Goal: Task Accomplishment & Management: Use online tool/utility

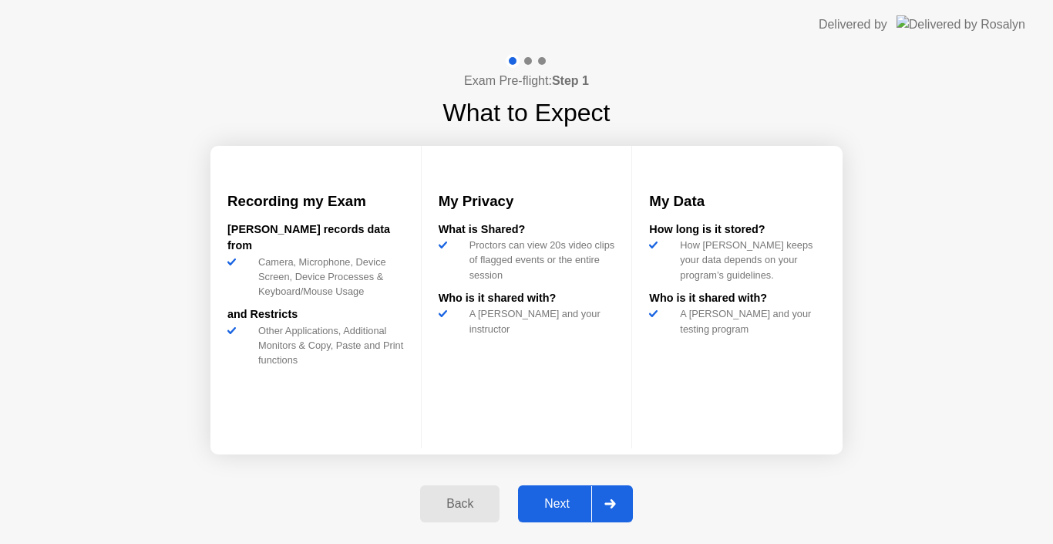
click at [556, 503] on div "Next" at bounding box center [557, 504] width 69 height 14
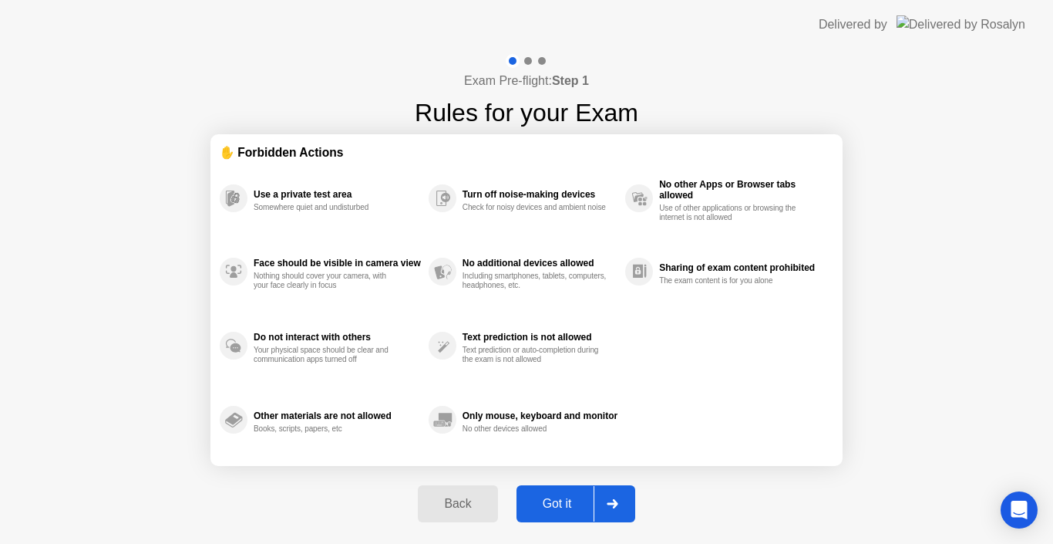
click at [559, 507] on div "Got it" at bounding box center [557, 504] width 72 height 14
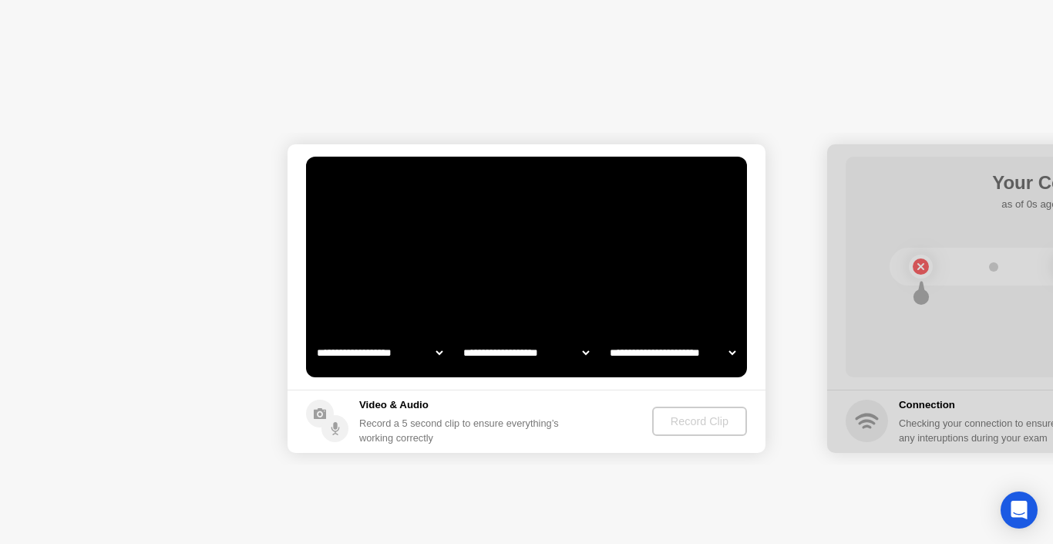
select select "**********"
select select "*******"
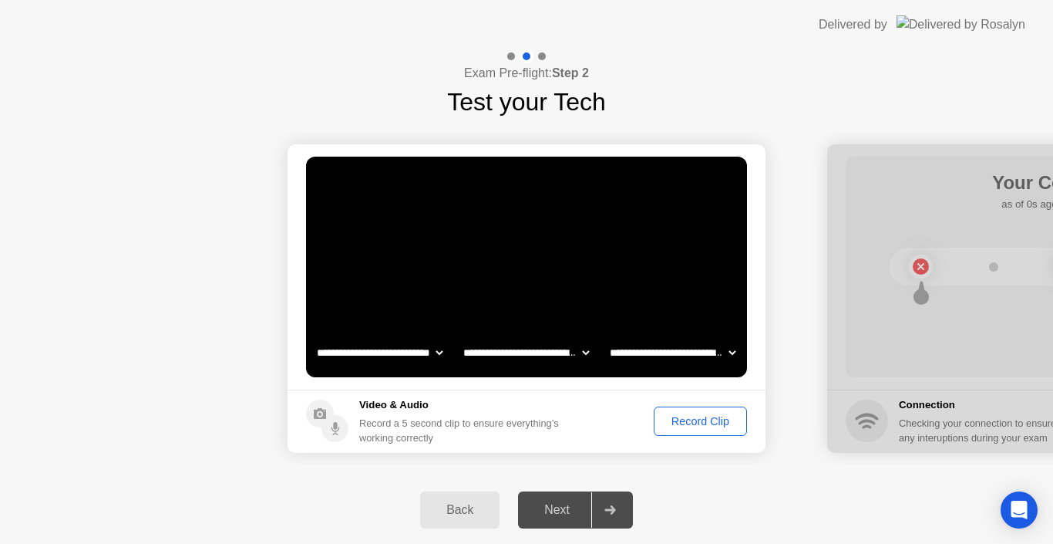
click at [686, 421] on div "Record Clip" at bounding box center [700, 421] width 82 height 12
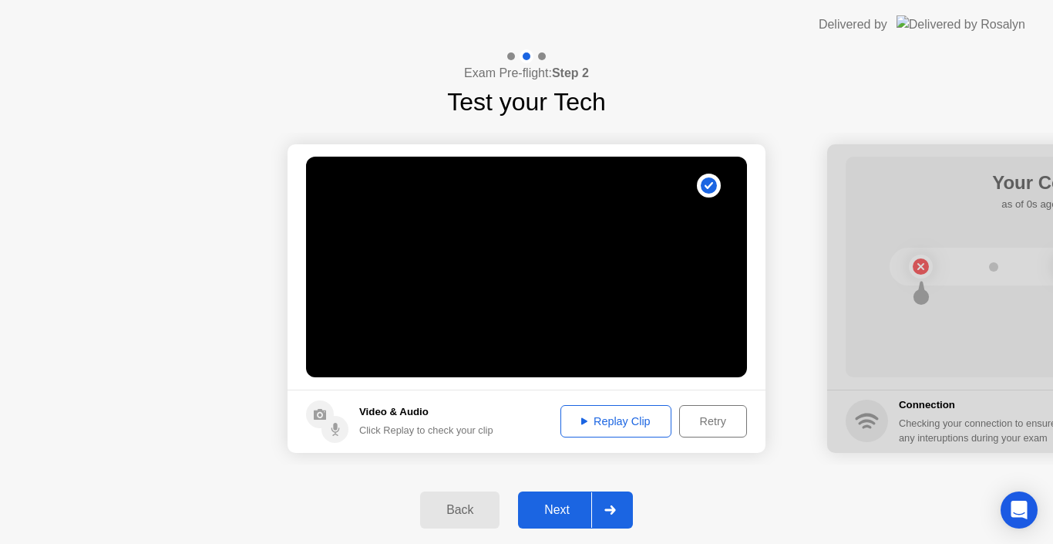
click at [614, 418] on div "Replay Clip" at bounding box center [616, 421] width 100 height 12
click at [557, 509] on div "Next" at bounding box center [557, 510] width 69 height 14
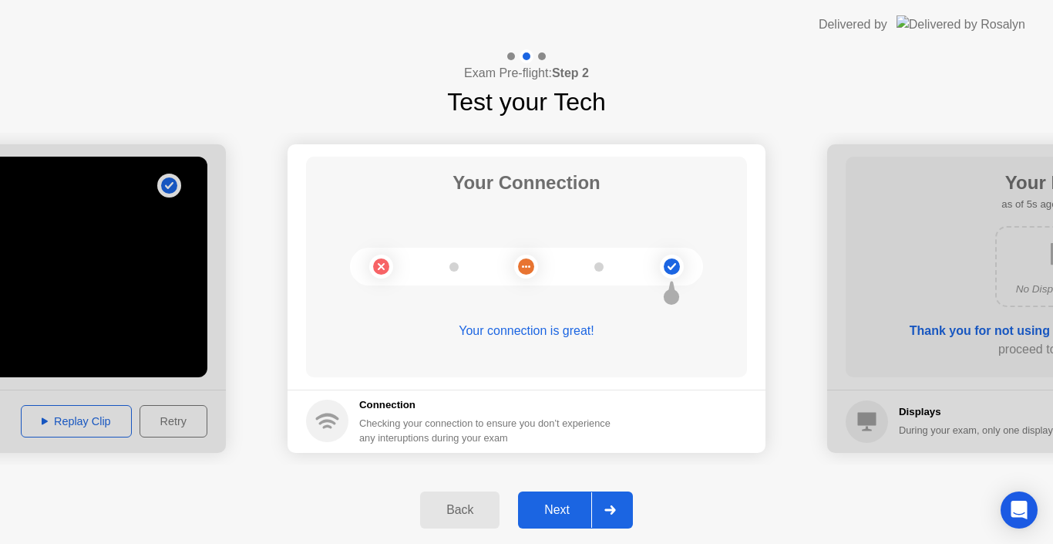
click at [557, 509] on div "Next" at bounding box center [557, 510] width 69 height 14
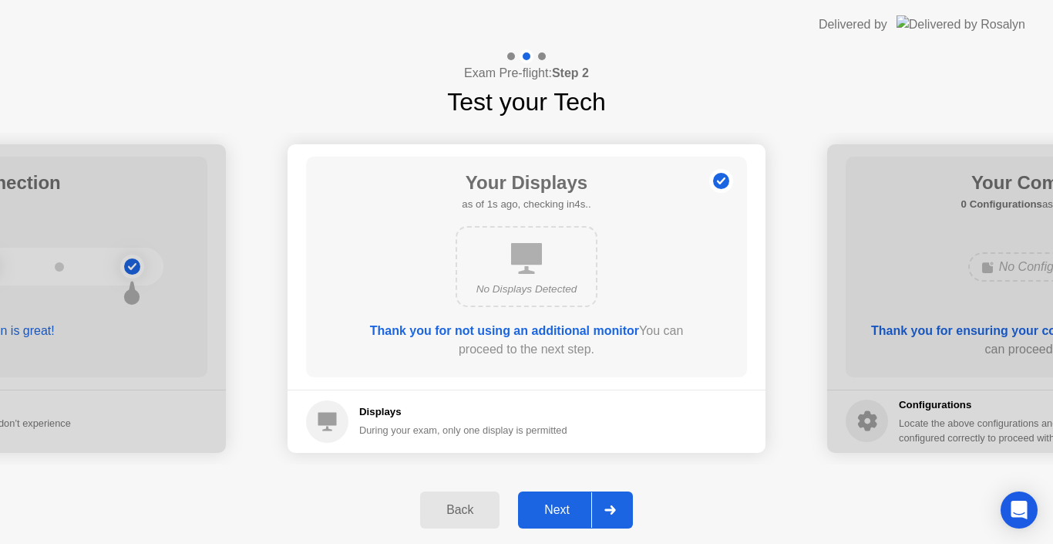
click at [557, 509] on div "Next" at bounding box center [557, 510] width 69 height 14
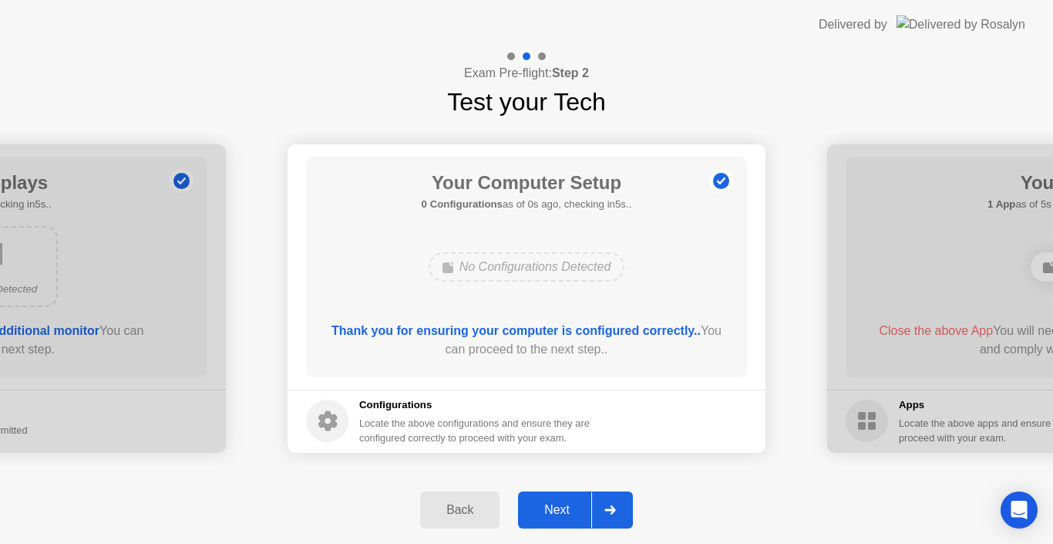
click at [557, 509] on div "Next" at bounding box center [557, 510] width 69 height 14
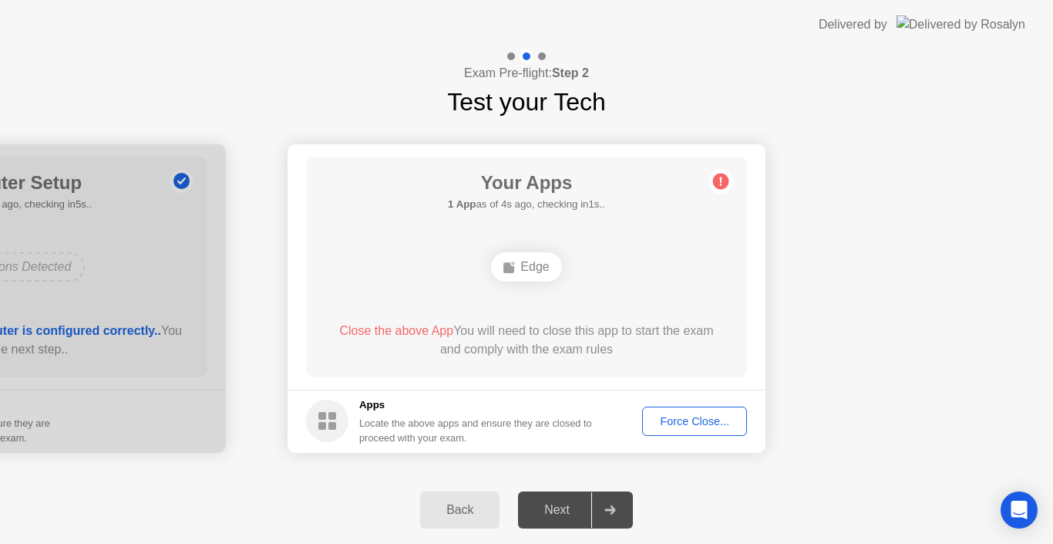
click at [692, 417] on div "Force Close..." at bounding box center [695, 421] width 94 height 12
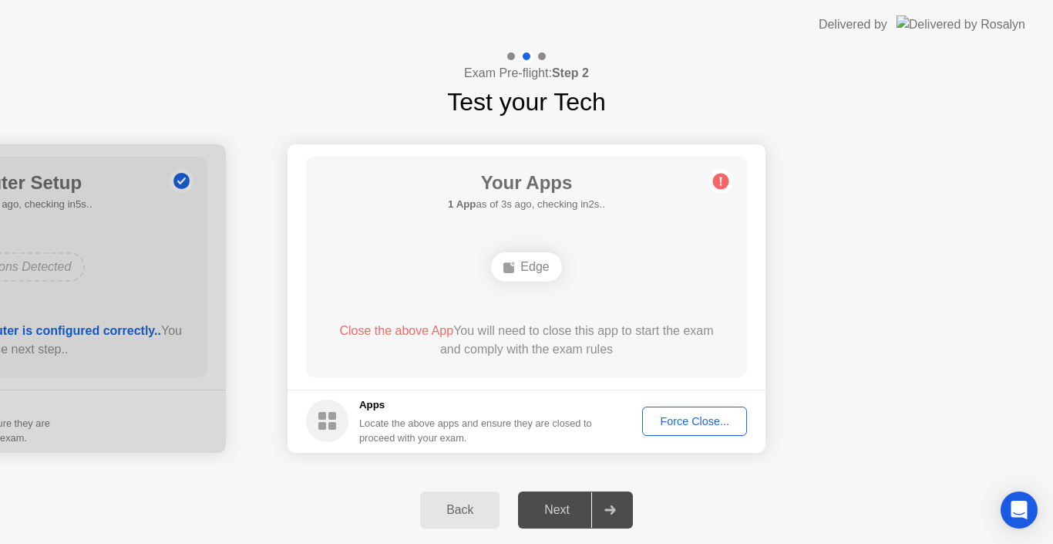
click at [678, 419] on div "Force Close..." at bounding box center [695, 421] width 94 height 12
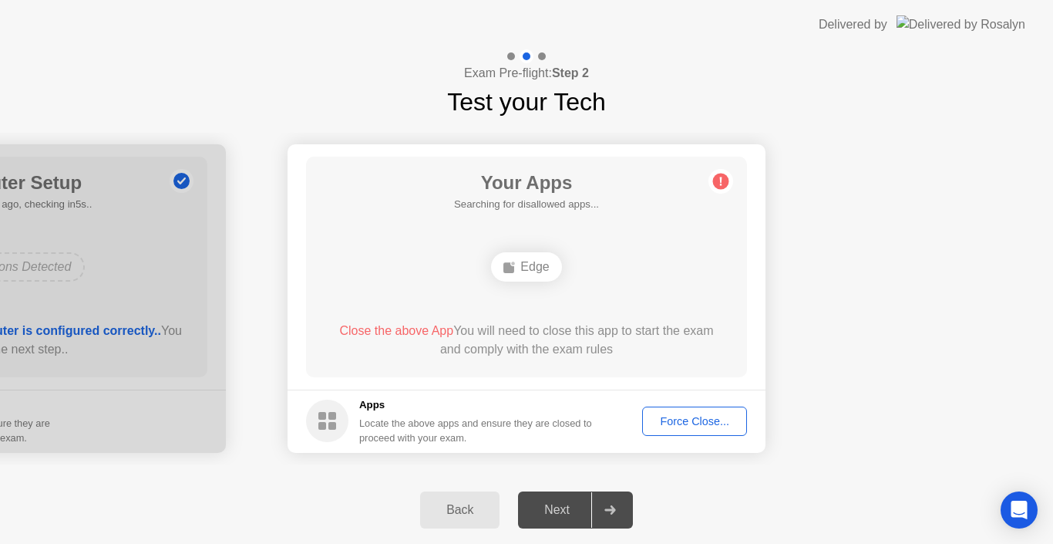
click at [692, 419] on div "Force Close..." at bounding box center [695, 421] width 94 height 12
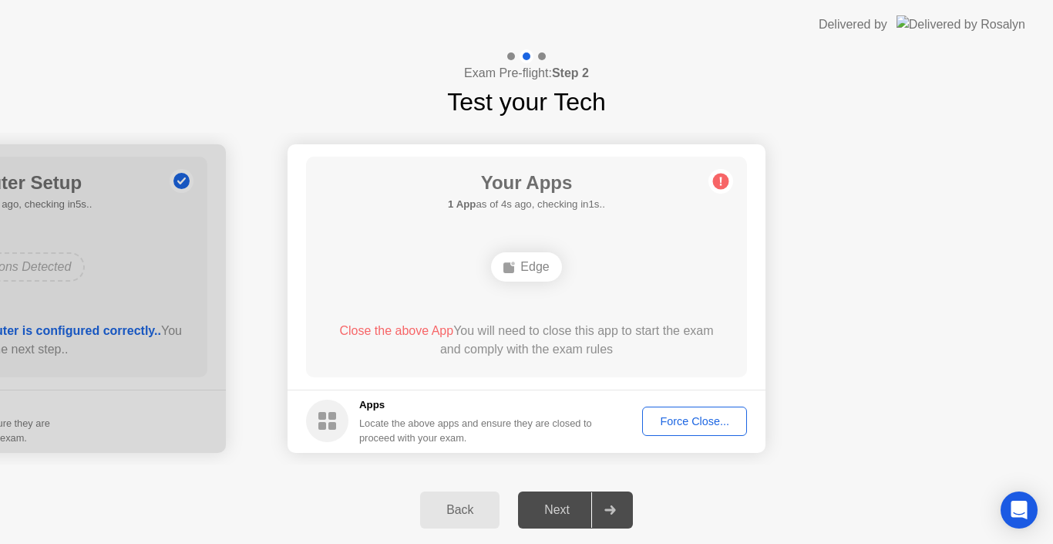
click at [676, 419] on div "Force Close..." at bounding box center [695, 421] width 94 height 12
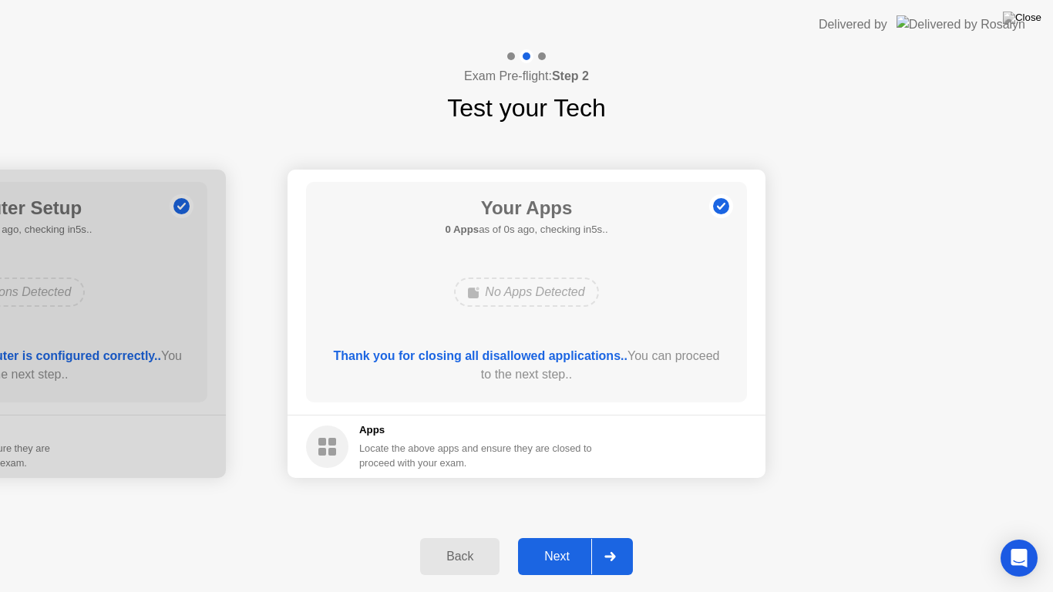
click at [587, 381] on div "Thank you for closing all disallowed applications.. You can proceed to the next…" at bounding box center [526, 365] width 397 height 37
click at [561, 543] on div "Next" at bounding box center [557, 557] width 69 height 14
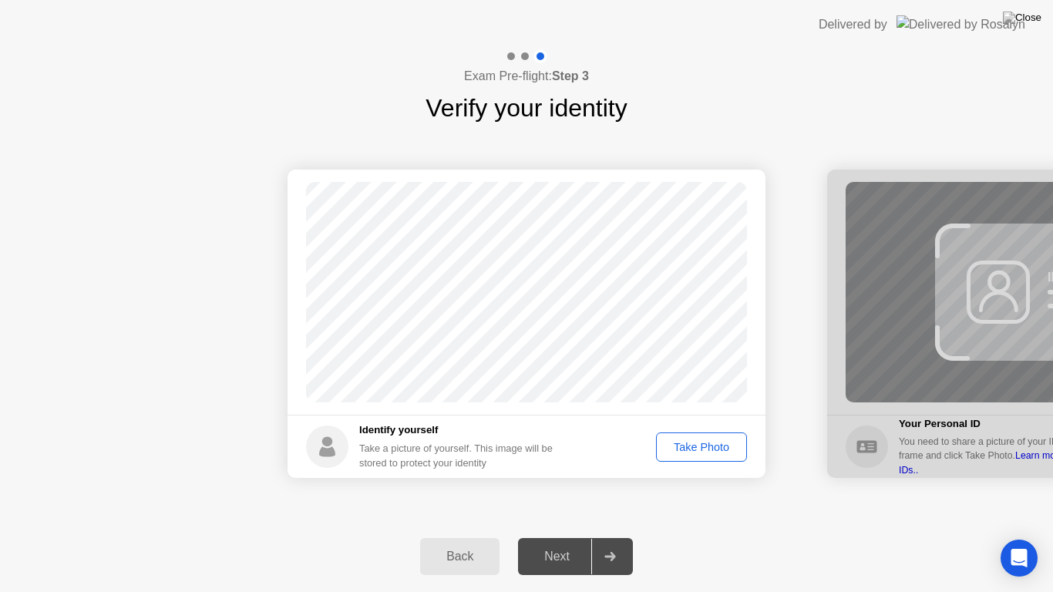
click at [697, 445] on div "Take Photo" at bounding box center [702, 447] width 80 height 12
click at [554, 543] on div "Next" at bounding box center [557, 557] width 69 height 14
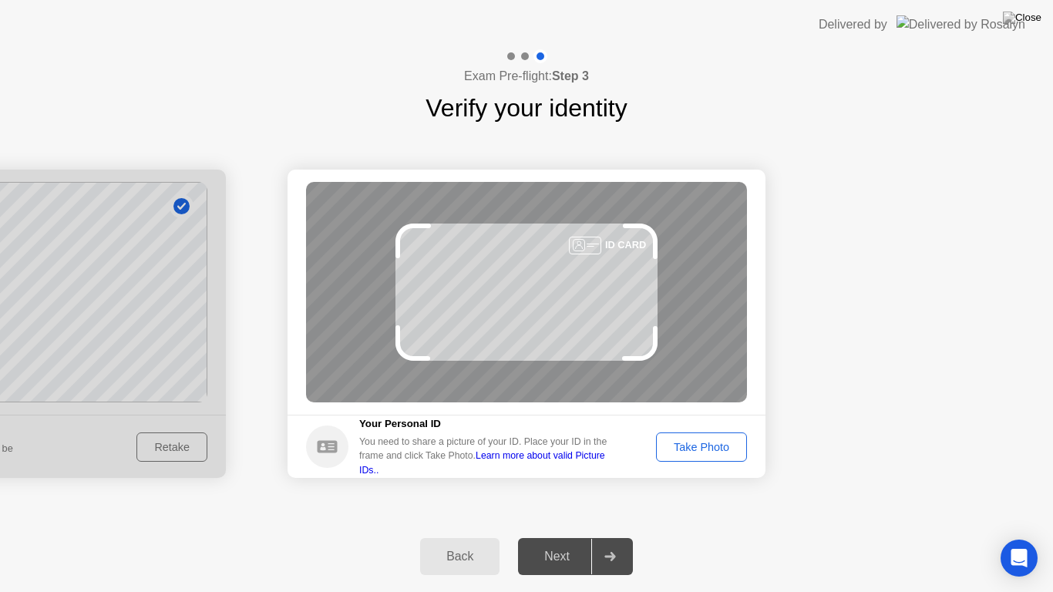
click at [699, 446] on div "Take Photo" at bounding box center [702, 447] width 80 height 12
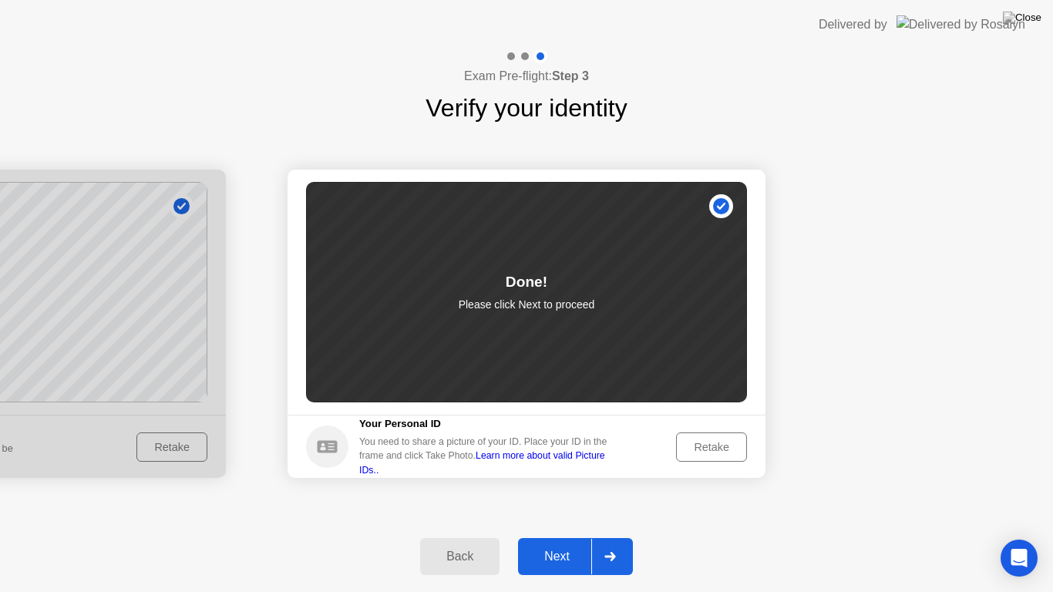
click at [551, 543] on div "Next" at bounding box center [557, 557] width 69 height 14
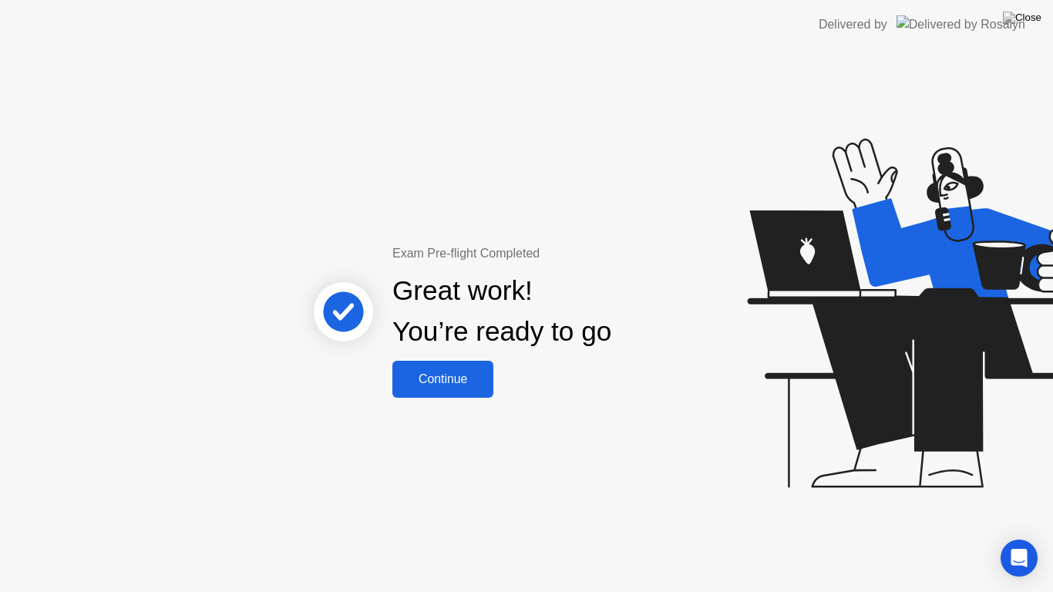
click at [446, 379] on div "Continue" at bounding box center [443, 379] width 92 height 14
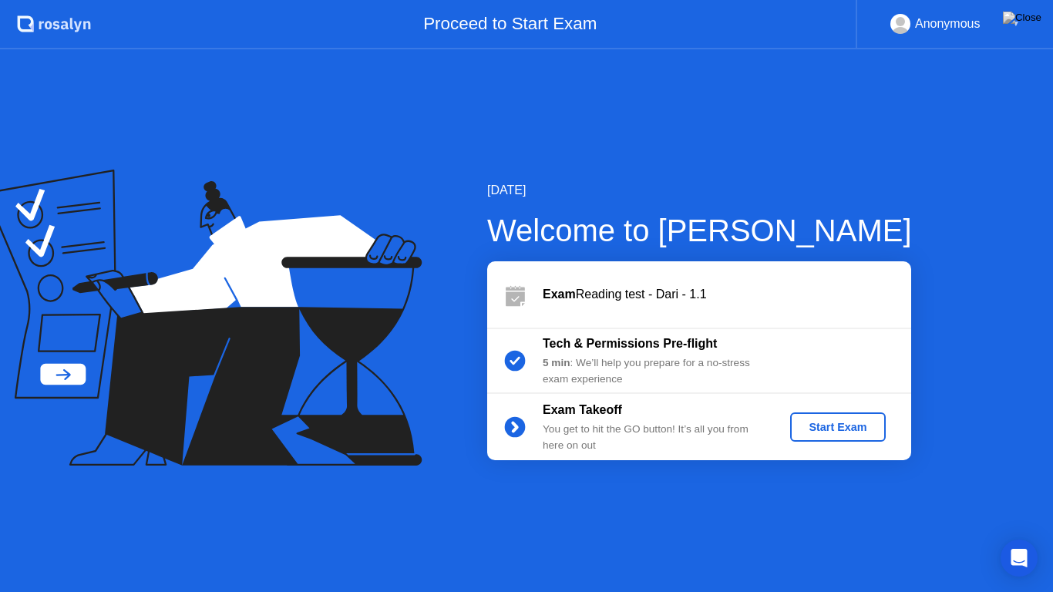
click at [820, 429] on div "Start Exam" at bounding box center [837, 427] width 82 height 12
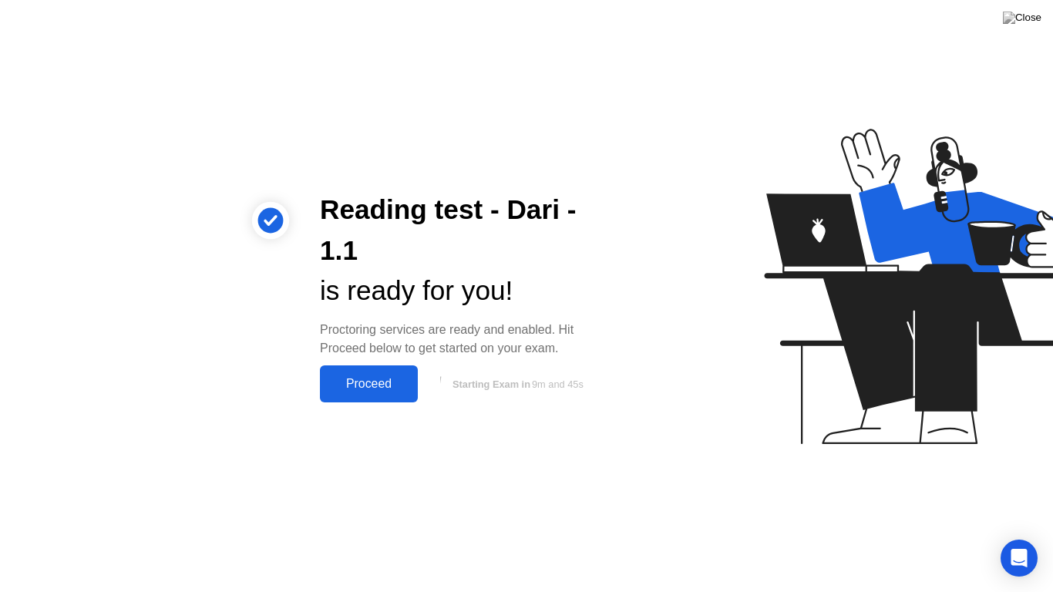
click at [367, 382] on div "Proceed" at bounding box center [369, 384] width 89 height 14
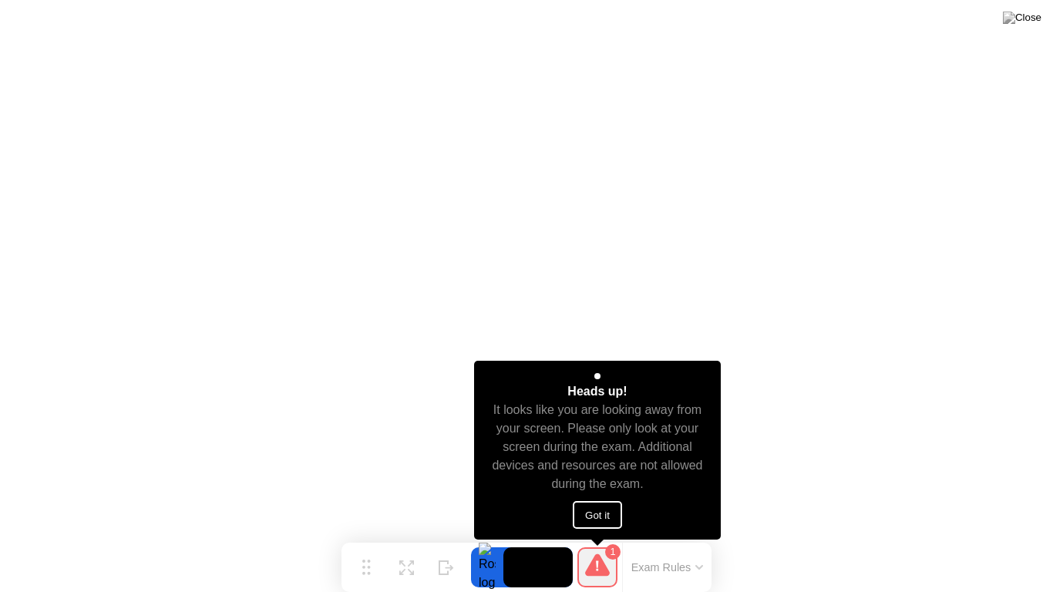
click at [591, 510] on button "Got it" at bounding box center [597, 515] width 49 height 28
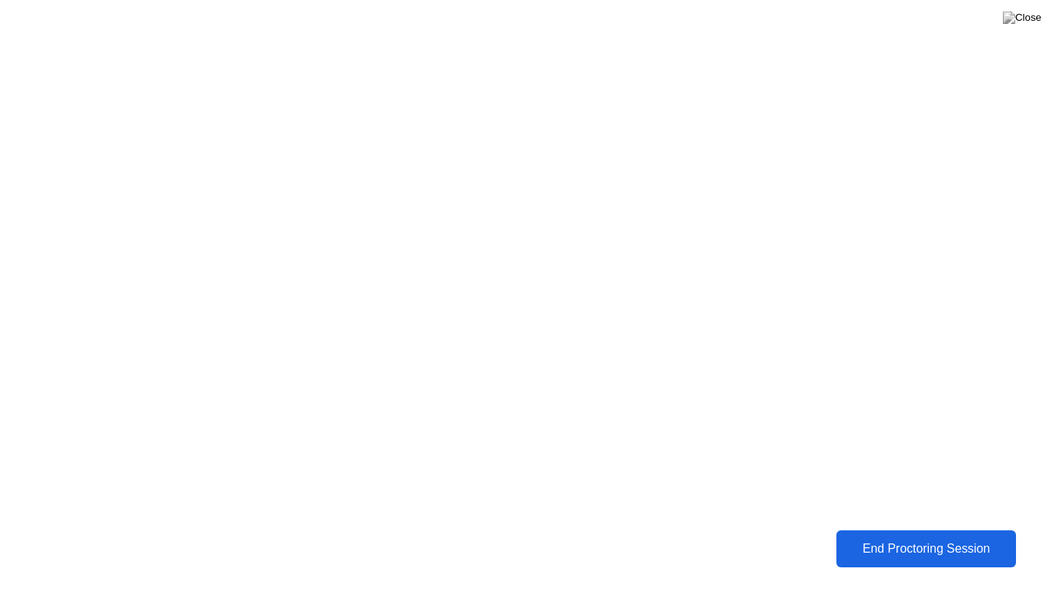
click at [875, 543] on div "End Proctoring Session" at bounding box center [925, 549] width 171 height 14
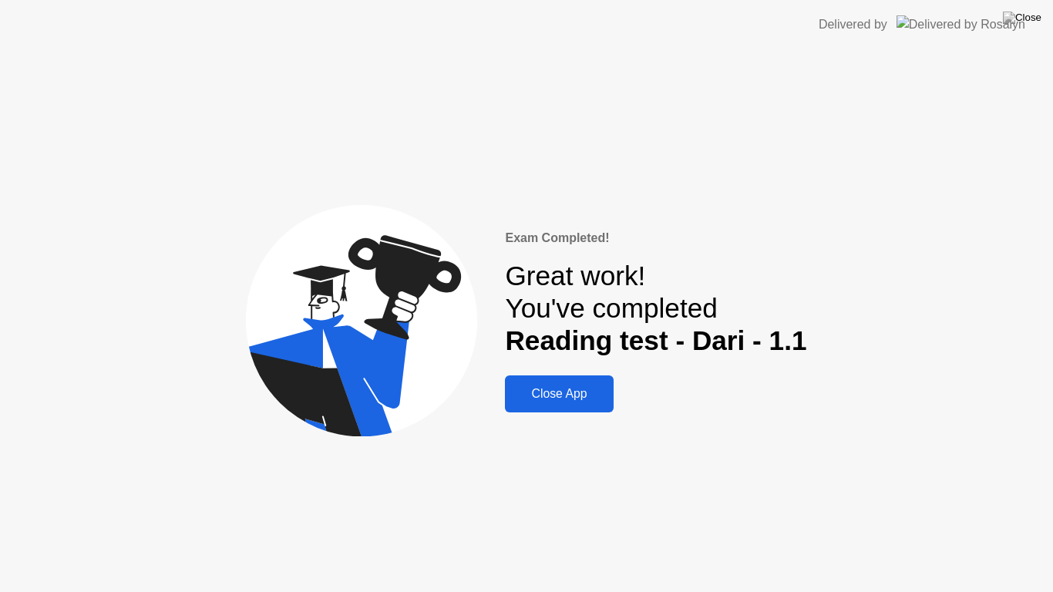
click at [571, 388] on div "Close App" at bounding box center [559, 394] width 99 height 14
